Goal: Task Accomplishment & Management: Manage account settings

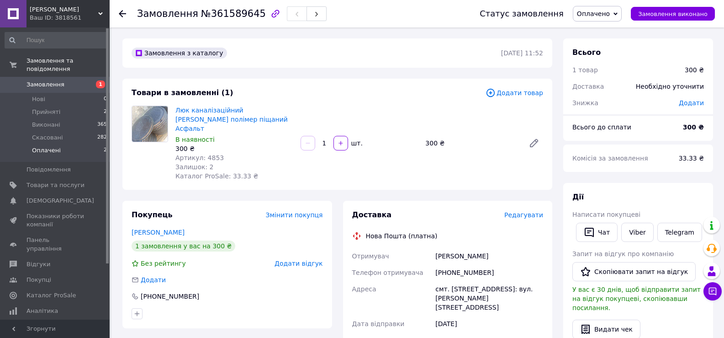
click at [45, 146] on span "Оплачені" at bounding box center [46, 150] width 29 height 8
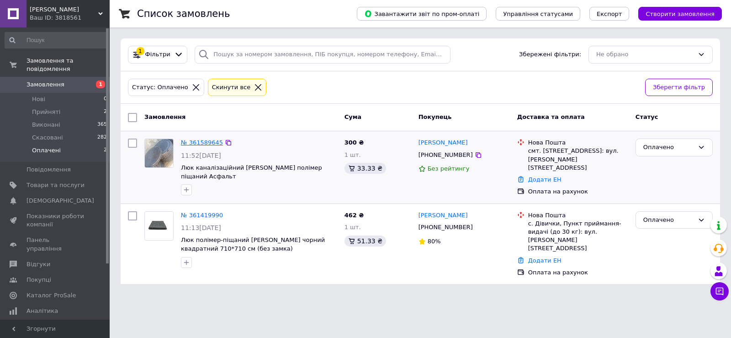
click at [203, 142] on link "№ 361589645" at bounding box center [202, 142] width 42 height 7
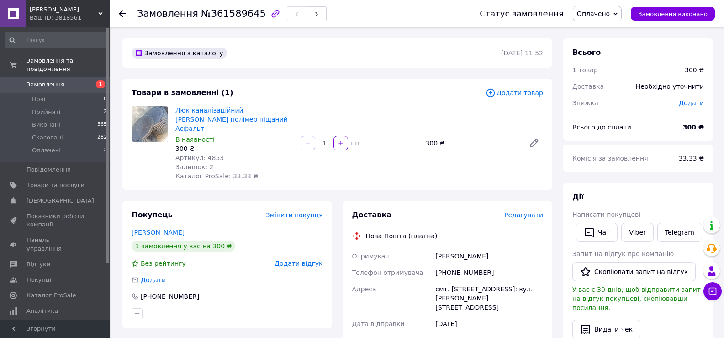
scroll to position [183, 0]
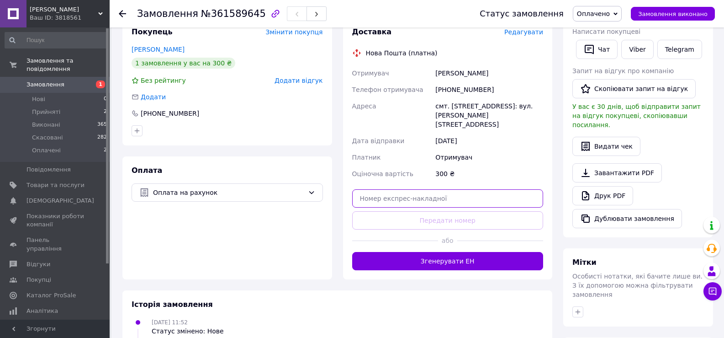
click at [422, 189] on input "text" at bounding box center [447, 198] width 191 height 18
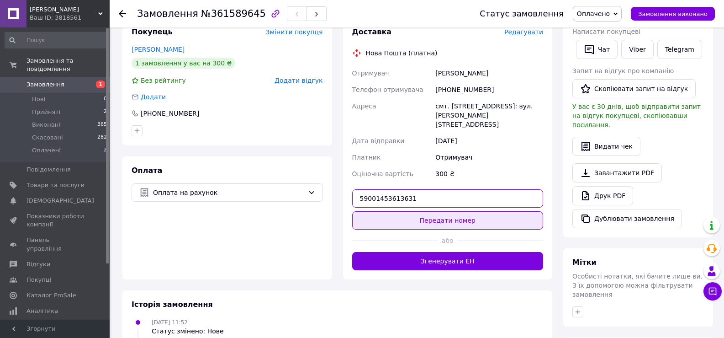
type input "59001453613631"
click at [462, 211] on button "Передати номер" at bounding box center [447, 220] width 191 height 18
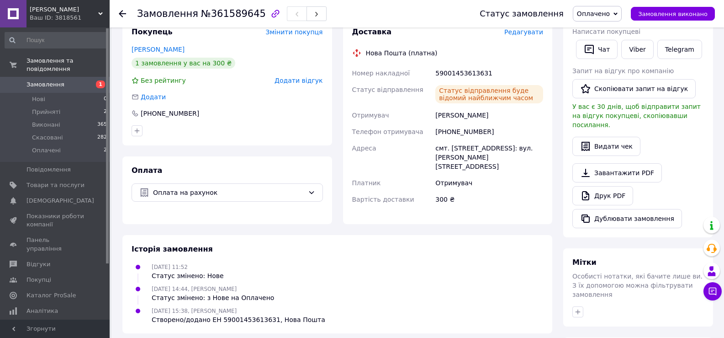
click at [618, 14] on icon at bounding box center [616, 13] width 4 height 3
click at [600, 45] on li "Виконано" at bounding box center [597, 46] width 48 height 14
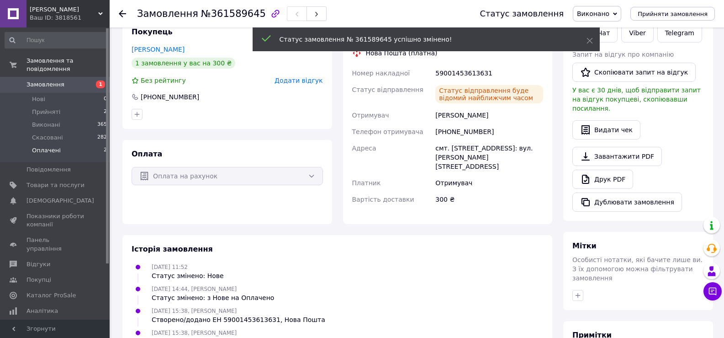
click at [49, 146] on span "Оплачені" at bounding box center [46, 150] width 29 height 8
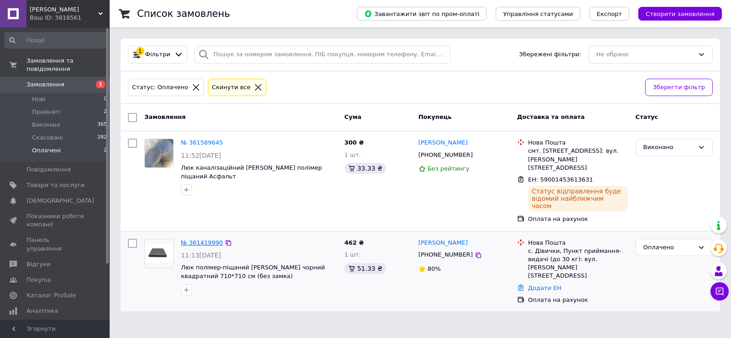
click at [202, 239] on link "№ 361419990" at bounding box center [202, 242] width 42 height 7
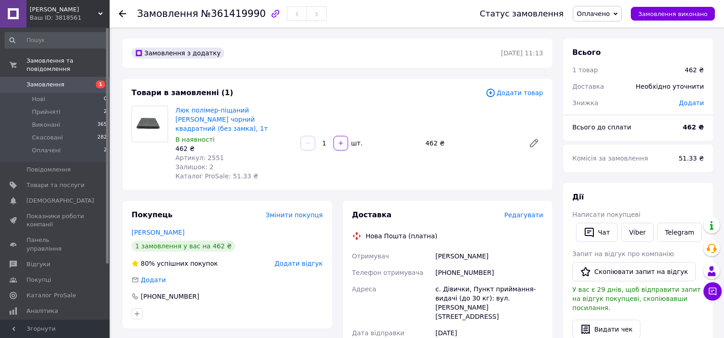
click at [522, 211] on span "Редагувати" at bounding box center [523, 214] width 39 height 7
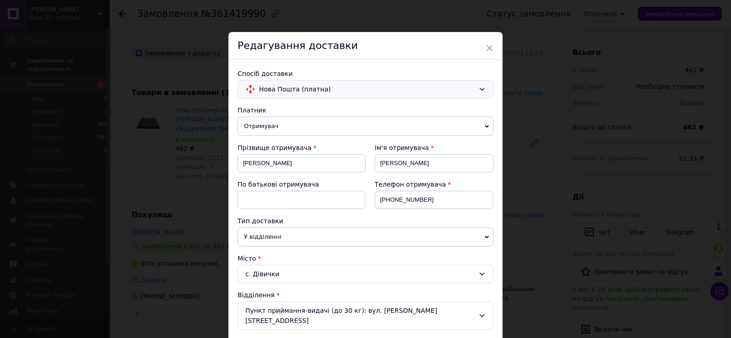
click at [480, 90] on icon at bounding box center [481, 88] width 7 height 7
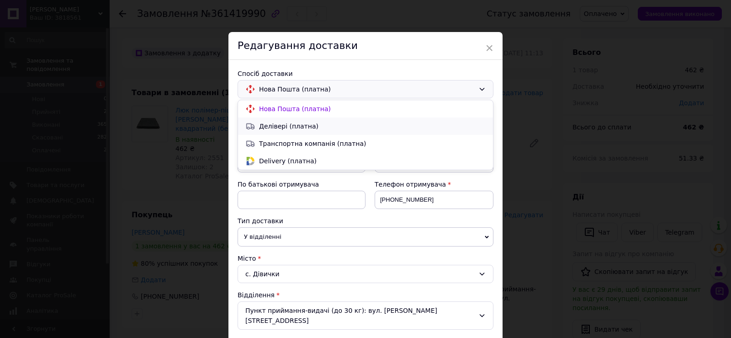
click at [273, 127] on span "Делівері (платна)" at bounding box center [372, 126] width 227 height 9
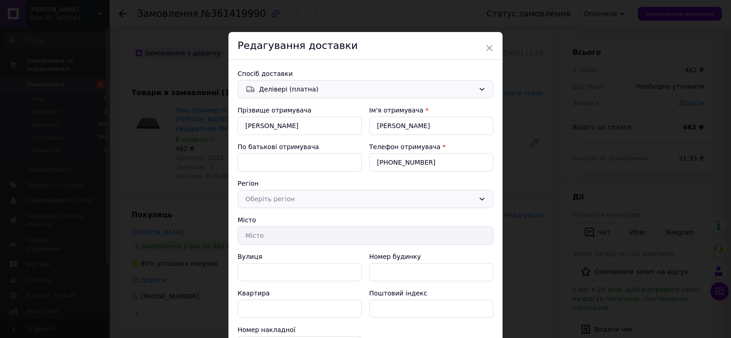
click at [481, 200] on icon at bounding box center [482, 198] width 5 height 3
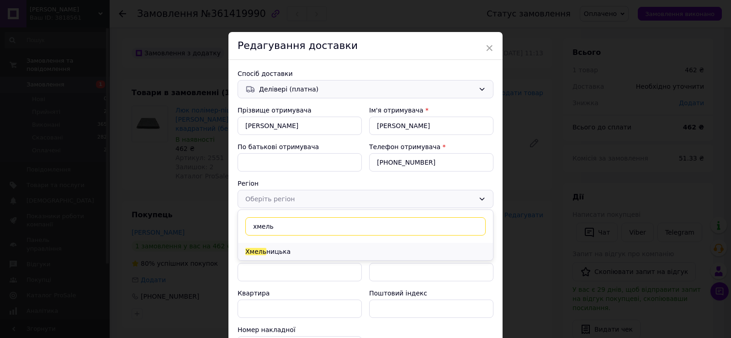
type input "хмель"
click at [295, 249] on li "[PERSON_NAME]" at bounding box center [365, 251] width 255 height 17
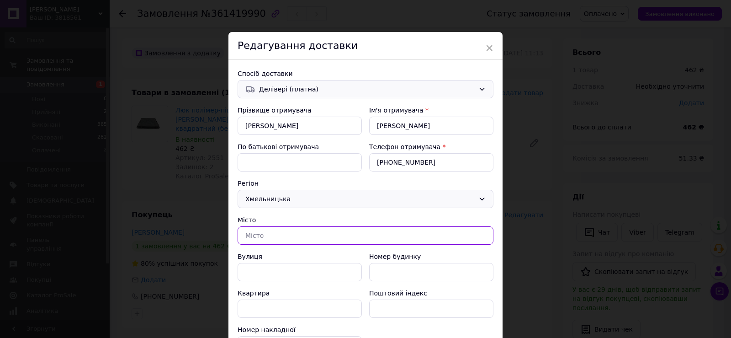
click at [270, 237] on input "text" at bounding box center [366, 235] width 256 height 18
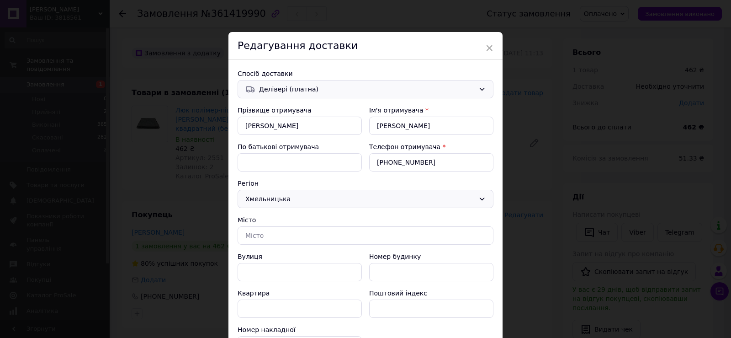
drag, startPoint x: 481, startPoint y: 86, endPoint x: 477, endPoint y: 91, distance: 6.5
click at [481, 87] on icon at bounding box center [481, 88] width 7 height 7
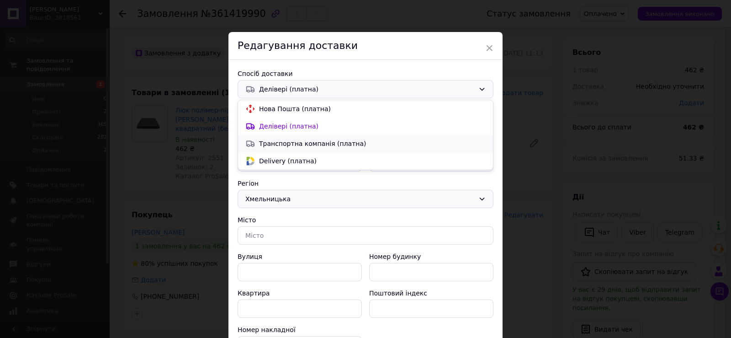
click at [269, 143] on span "Транспортна компанія (платна)" at bounding box center [372, 143] width 227 height 9
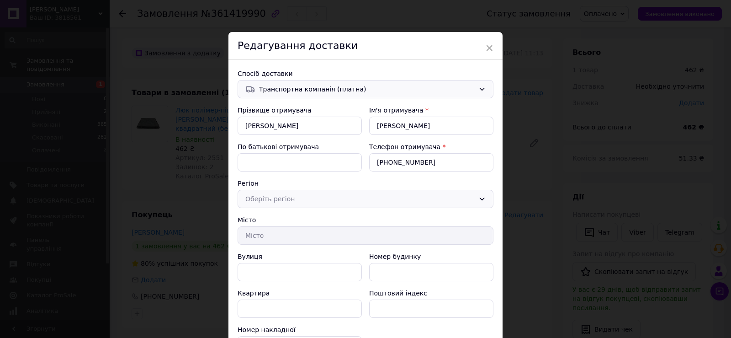
click at [482, 197] on icon at bounding box center [481, 198] width 7 height 7
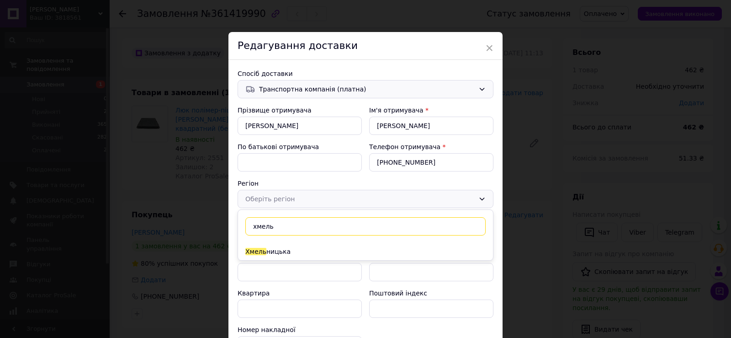
type input "хмель"
click at [279, 251] on li "[PERSON_NAME]" at bounding box center [365, 251] width 255 height 17
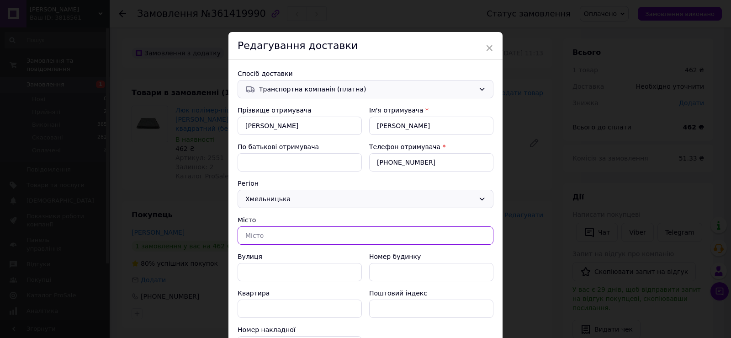
click at [267, 237] on input "text" at bounding box center [366, 235] width 256 height 18
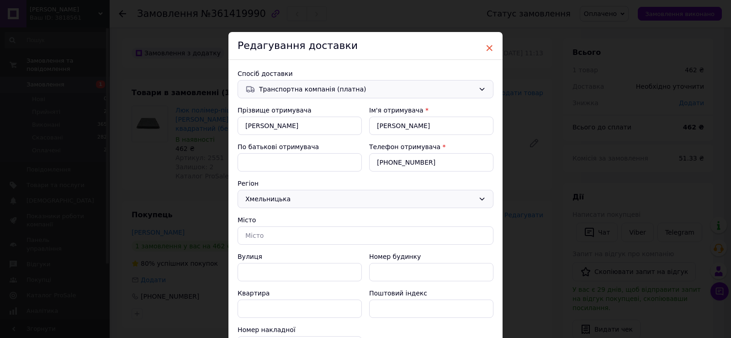
click at [489, 45] on span "×" at bounding box center [489, 48] width 8 height 16
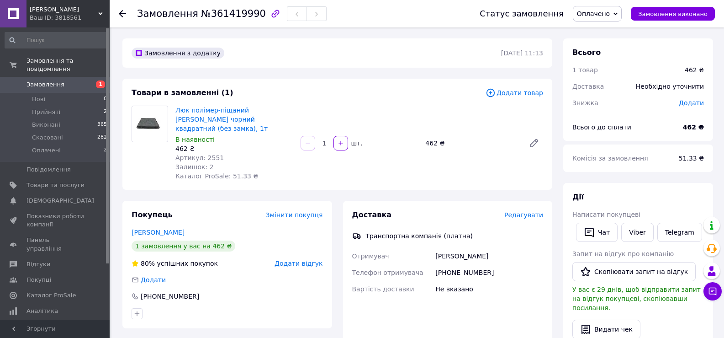
click at [529, 211] on span "Редагувати" at bounding box center [523, 214] width 39 height 7
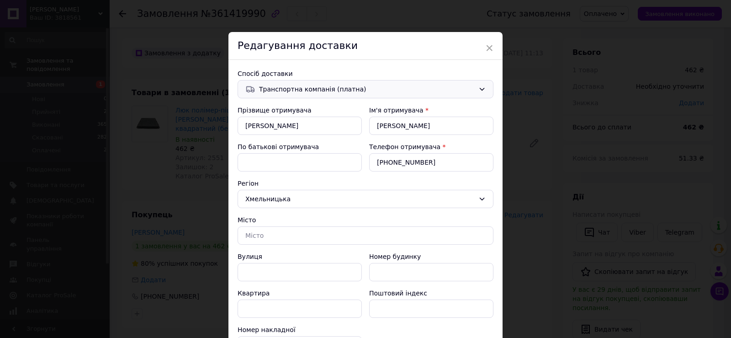
click at [481, 85] on div "Транспортна компанія (платна)" at bounding box center [366, 89] width 256 height 18
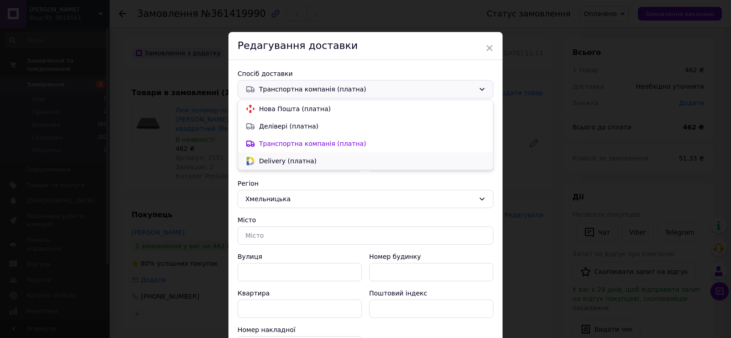
click at [279, 162] on span "Delivery (платна)" at bounding box center [372, 160] width 227 height 9
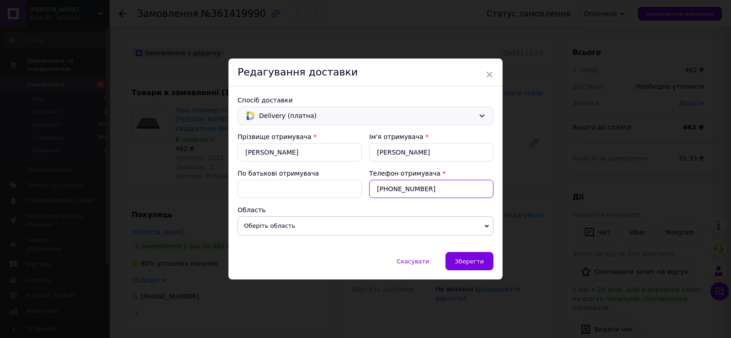
click at [436, 191] on input "[PHONE_NUMBER]" at bounding box center [431, 189] width 124 height 18
type input "[PHONE_NUMBER]"
click at [488, 226] on span "Оберіть область" at bounding box center [366, 225] width 256 height 19
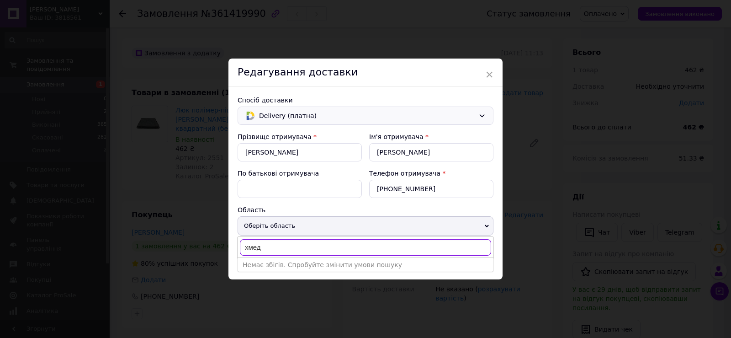
type input "хме"
click at [293, 265] on li "[PERSON_NAME]" at bounding box center [365, 265] width 255 height 14
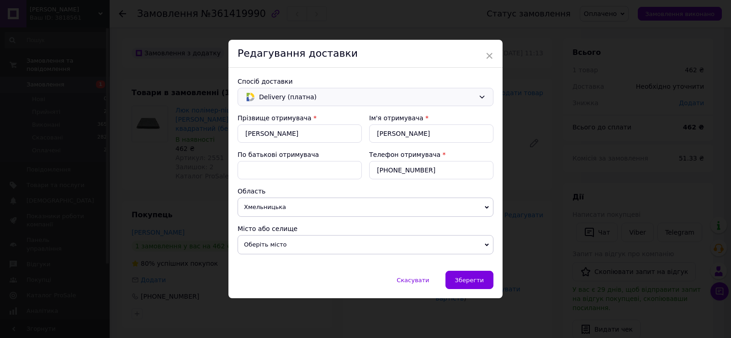
click at [273, 244] on span "Оберіть місто" at bounding box center [366, 244] width 256 height 19
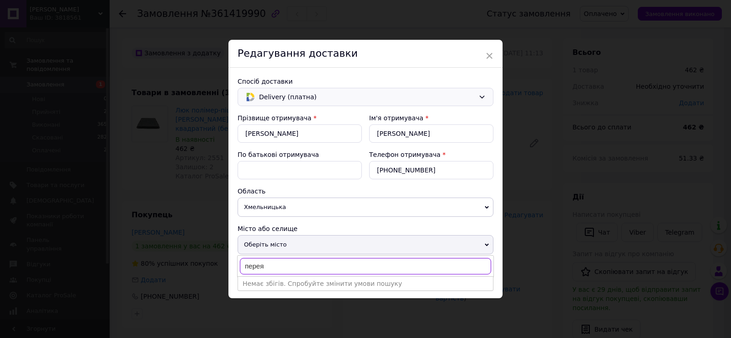
type input "перея"
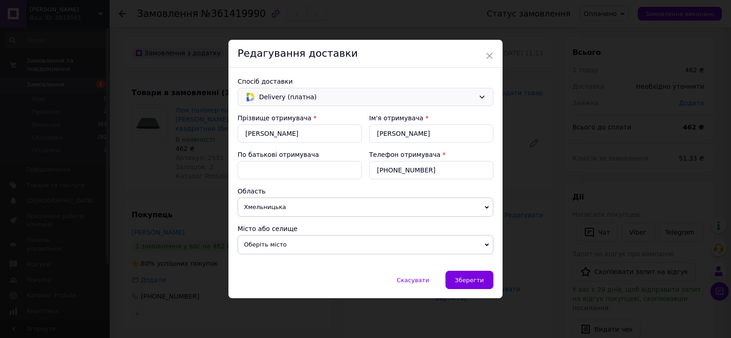
click at [485, 207] on icon at bounding box center [487, 207] width 4 height 3
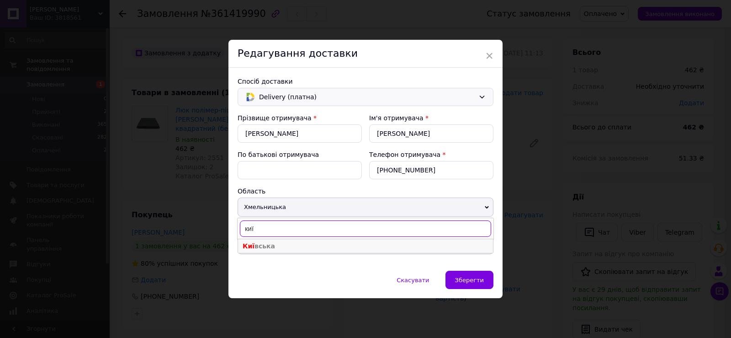
type input "киї"
click at [274, 247] on li "Киї вська" at bounding box center [365, 246] width 255 height 14
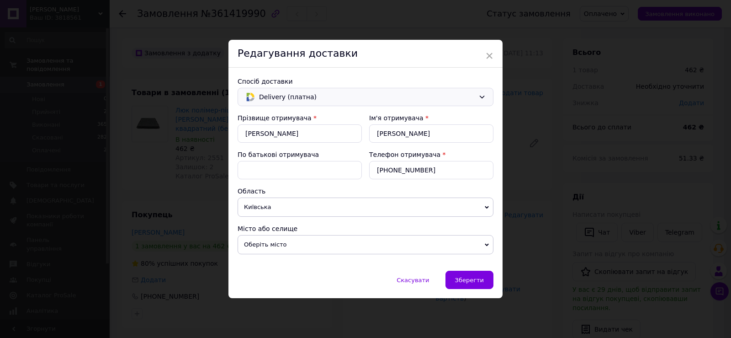
click at [487, 246] on icon at bounding box center [487, 245] width 4 height 4
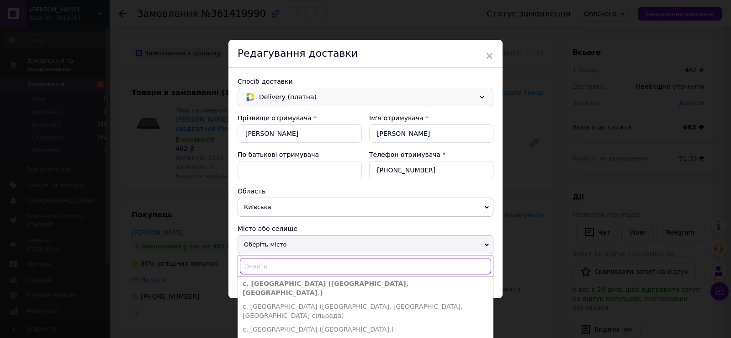
click at [300, 264] on input "text" at bounding box center [365, 266] width 251 height 16
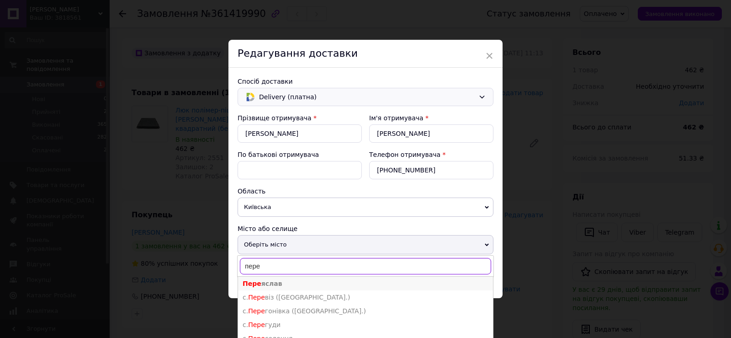
type input "пере"
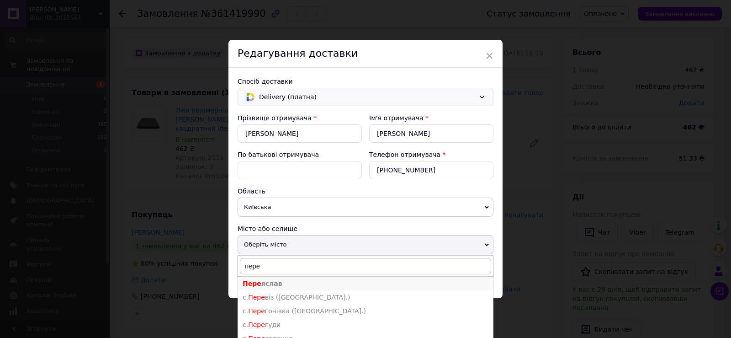
click at [269, 282] on span "[PERSON_NAME]" at bounding box center [263, 283] width 40 height 7
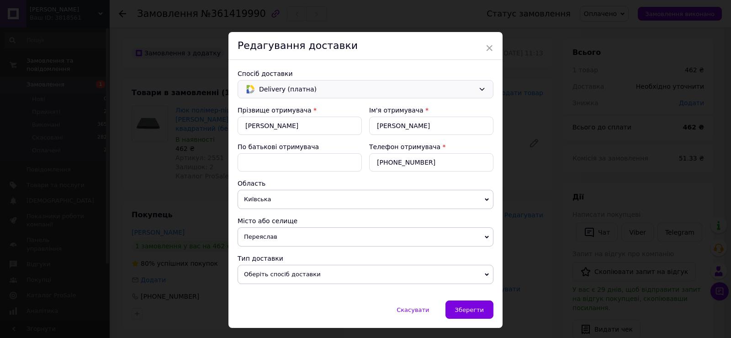
click at [481, 273] on span "Оберіть спосіб доставки" at bounding box center [366, 274] width 256 height 19
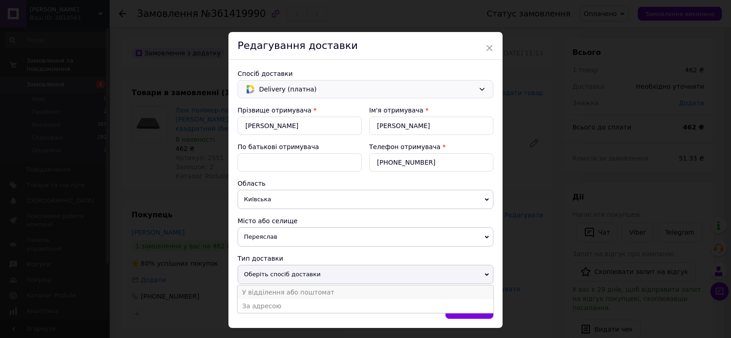
click at [277, 292] on li "У відділення або поштомат" at bounding box center [366, 292] width 256 height 14
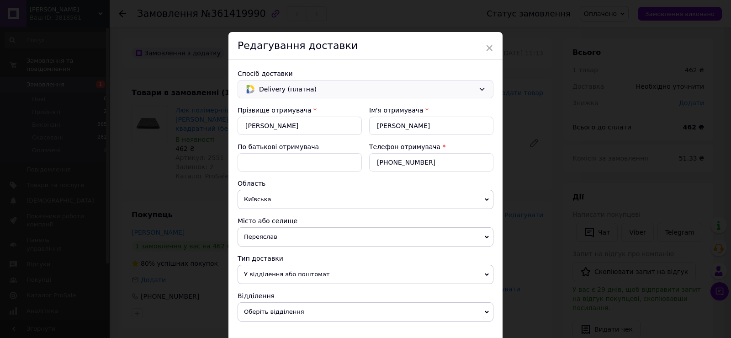
click at [485, 312] on icon at bounding box center [487, 311] width 4 height 3
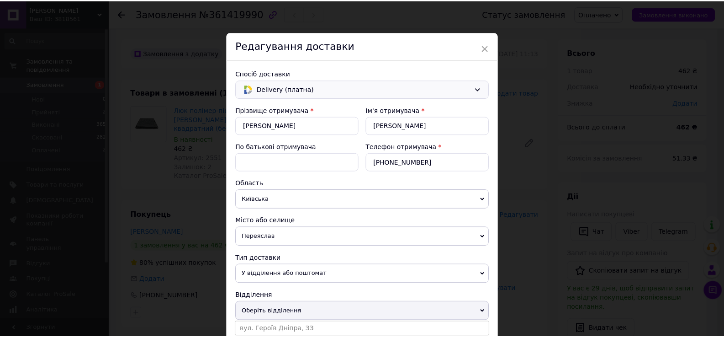
scroll to position [59, 0]
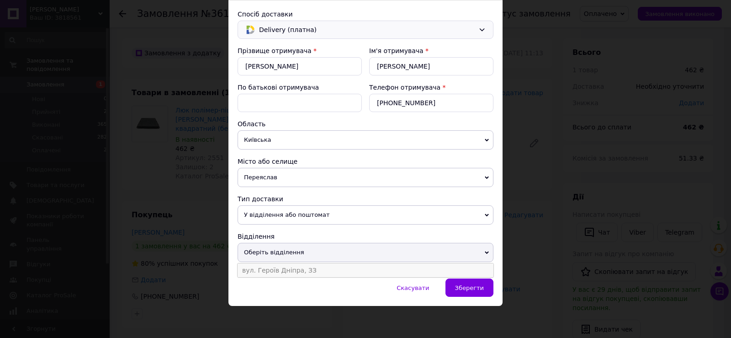
click at [296, 269] on li "вул. Героїв Дніпра, ЗЗ" at bounding box center [366, 270] width 256 height 14
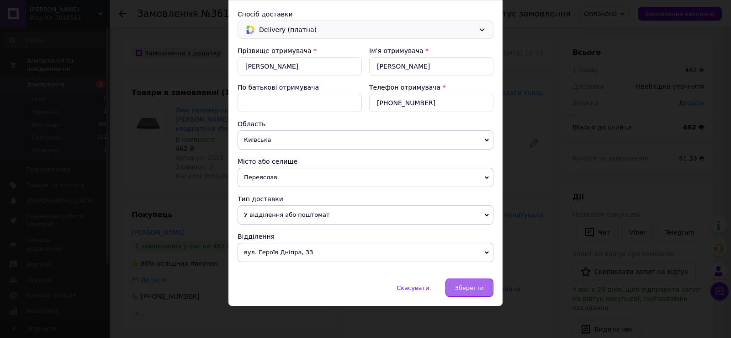
click at [469, 287] on span "Зберегти" at bounding box center [469, 287] width 29 height 7
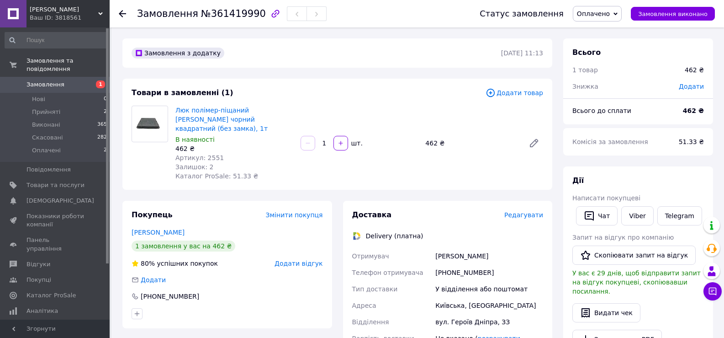
click at [618, 13] on icon at bounding box center [616, 13] width 4 height 3
click at [605, 46] on li "Виконано" at bounding box center [597, 46] width 48 height 14
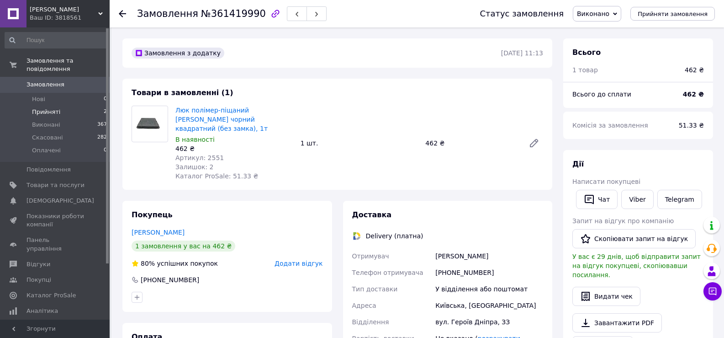
click at [49, 108] on span "Прийняті" at bounding box center [46, 112] width 28 height 8
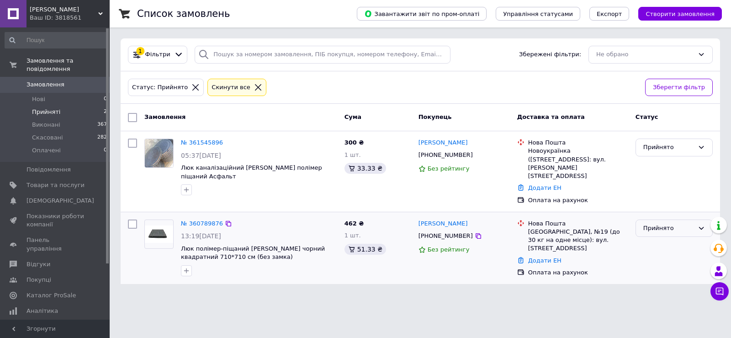
click at [703, 224] on icon at bounding box center [701, 227] width 7 height 7
click at [663, 255] on li "Скасовано" at bounding box center [674, 263] width 76 height 17
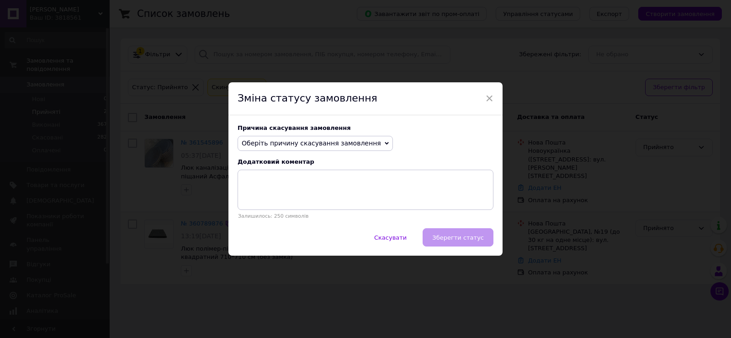
click at [368, 145] on span "Оберіть причину скасування замовлення" at bounding box center [315, 144] width 155 height 16
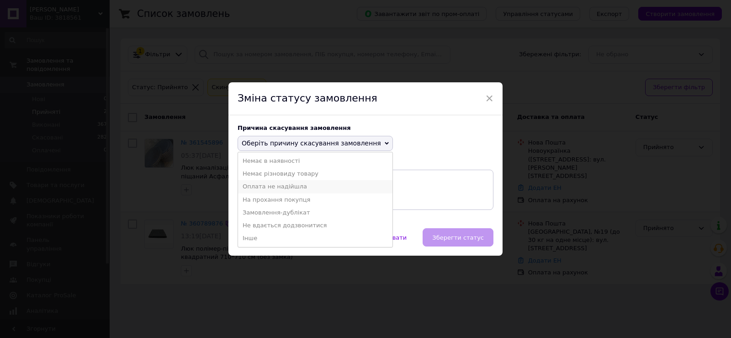
click at [272, 186] on li "Оплата не надійшла" at bounding box center [315, 186] width 154 height 13
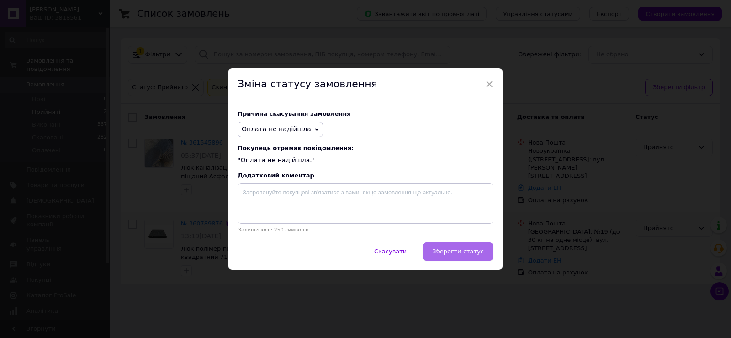
click at [461, 255] on span "Зберегти статус" at bounding box center [458, 251] width 52 height 7
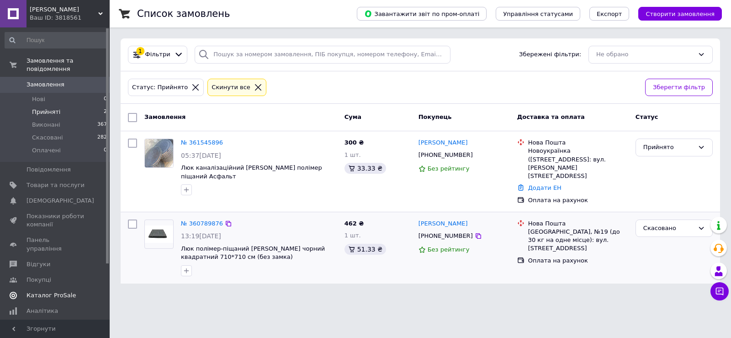
click at [56, 291] on span "Каталог ProSale" at bounding box center [51, 295] width 49 height 8
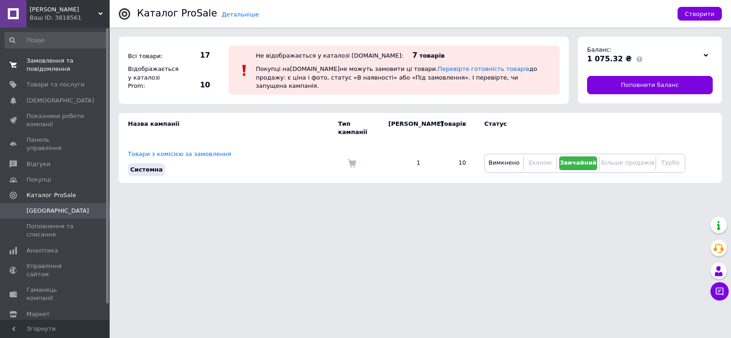
click at [46, 61] on span "Замовлення та повідомлення" at bounding box center [56, 65] width 58 height 16
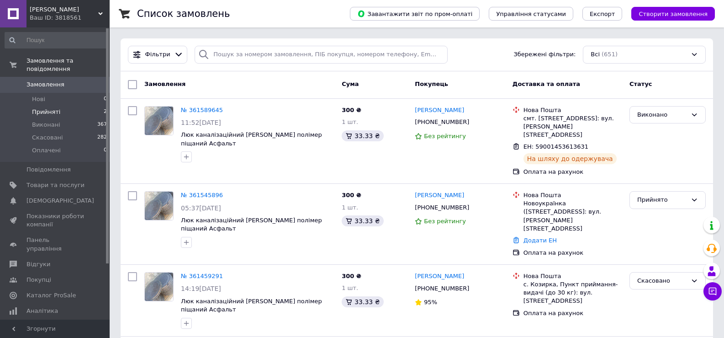
click at [43, 108] on span "Прийняті" at bounding box center [46, 112] width 28 height 8
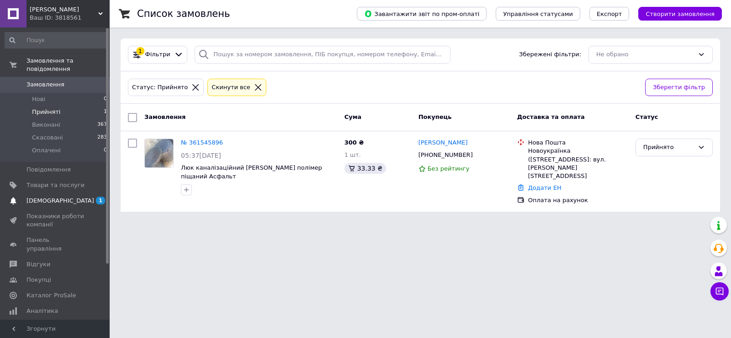
click at [46, 196] on span "[DEMOGRAPHIC_DATA]" at bounding box center [61, 200] width 68 height 8
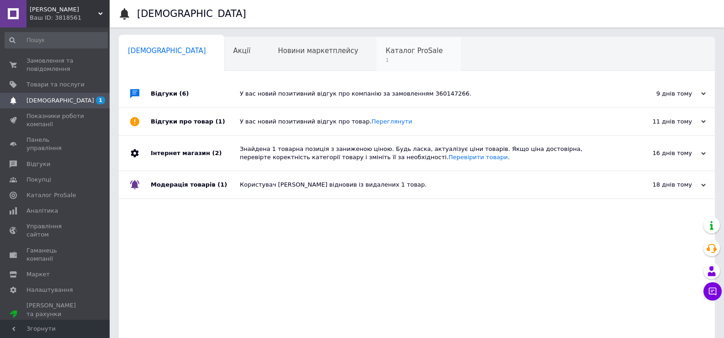
click at [386, 52] on span "Каталог ProSale" at bounding box center [414, 51] width 57 height 8
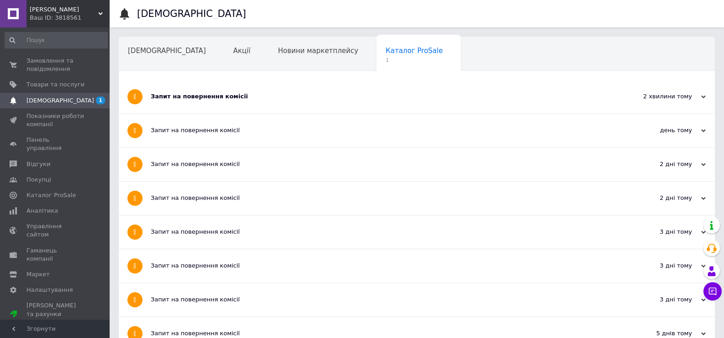
click at [192, 96] on div "Запит на повернення комісії" at bounding box center [383, 96] width 464 height 8
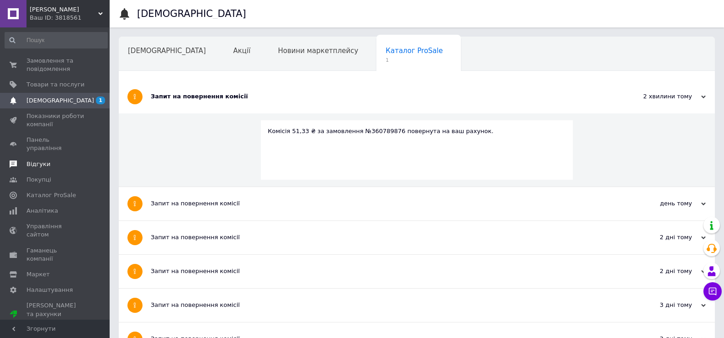
click at [37, 160] on span "Відгуки" at bounding box center [39, 164] width 24 height 8
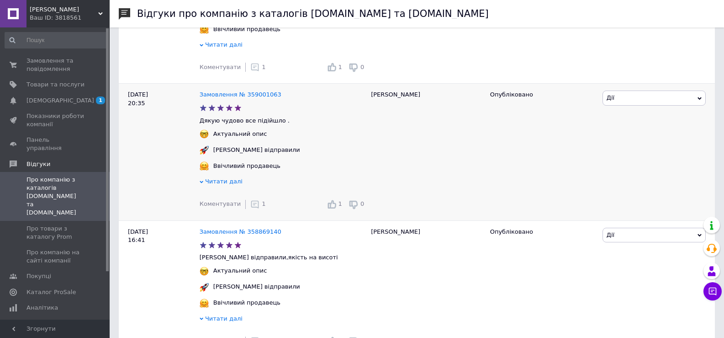
scroll to position [457, 0]
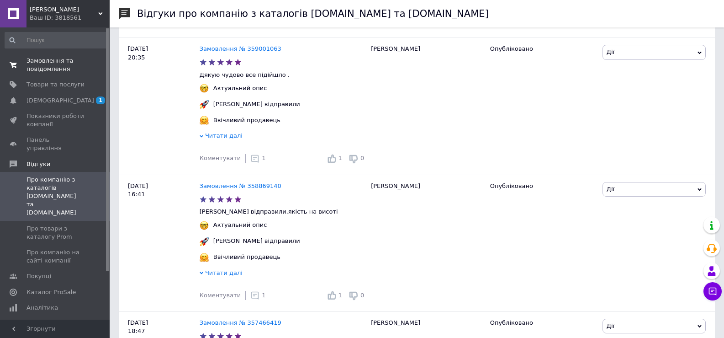
click at [48, 61] on span "Замовлення та повідомлення" at bounding box center [56, 65] width 58 height 16
